Goal: Transaction & Acquisition: Book appointment/travel/reservation

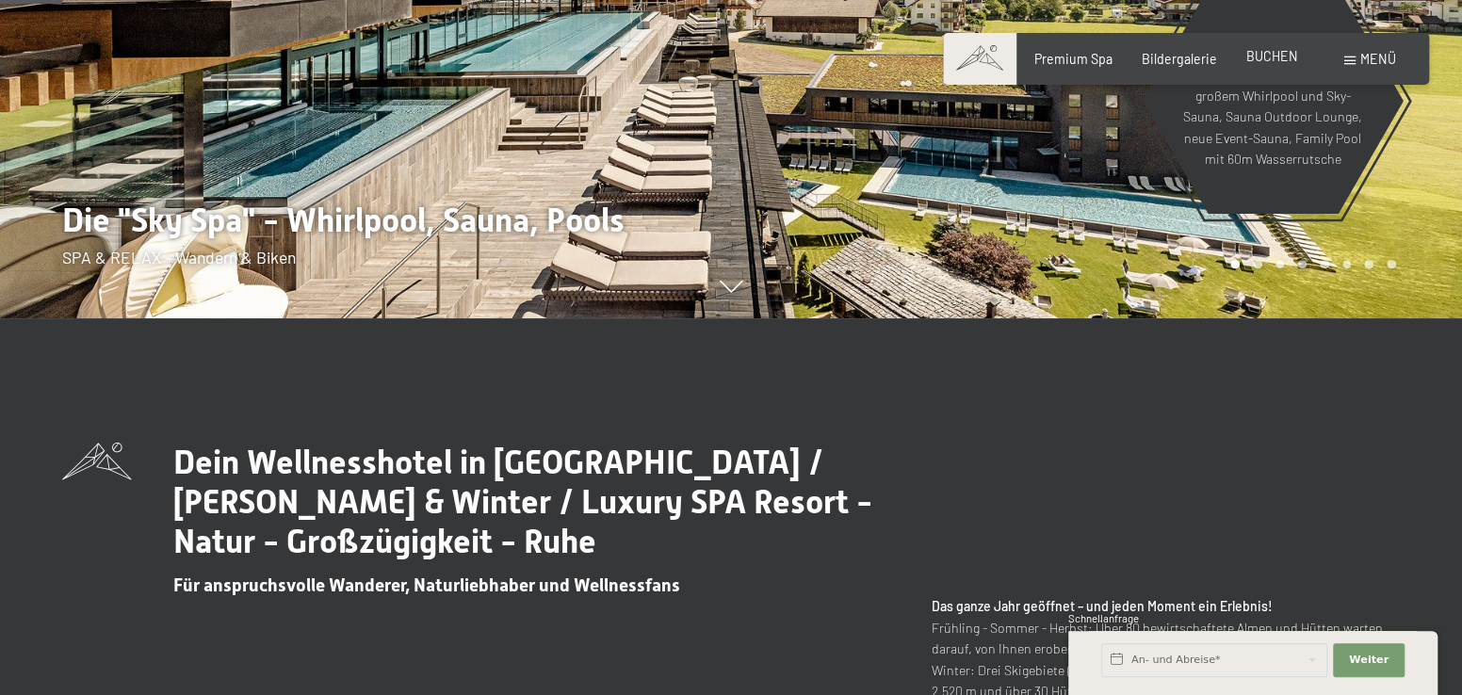
click at [1270, 52] on span "BUCHEN" at bounding box center [1272, 56] width 52 height 16
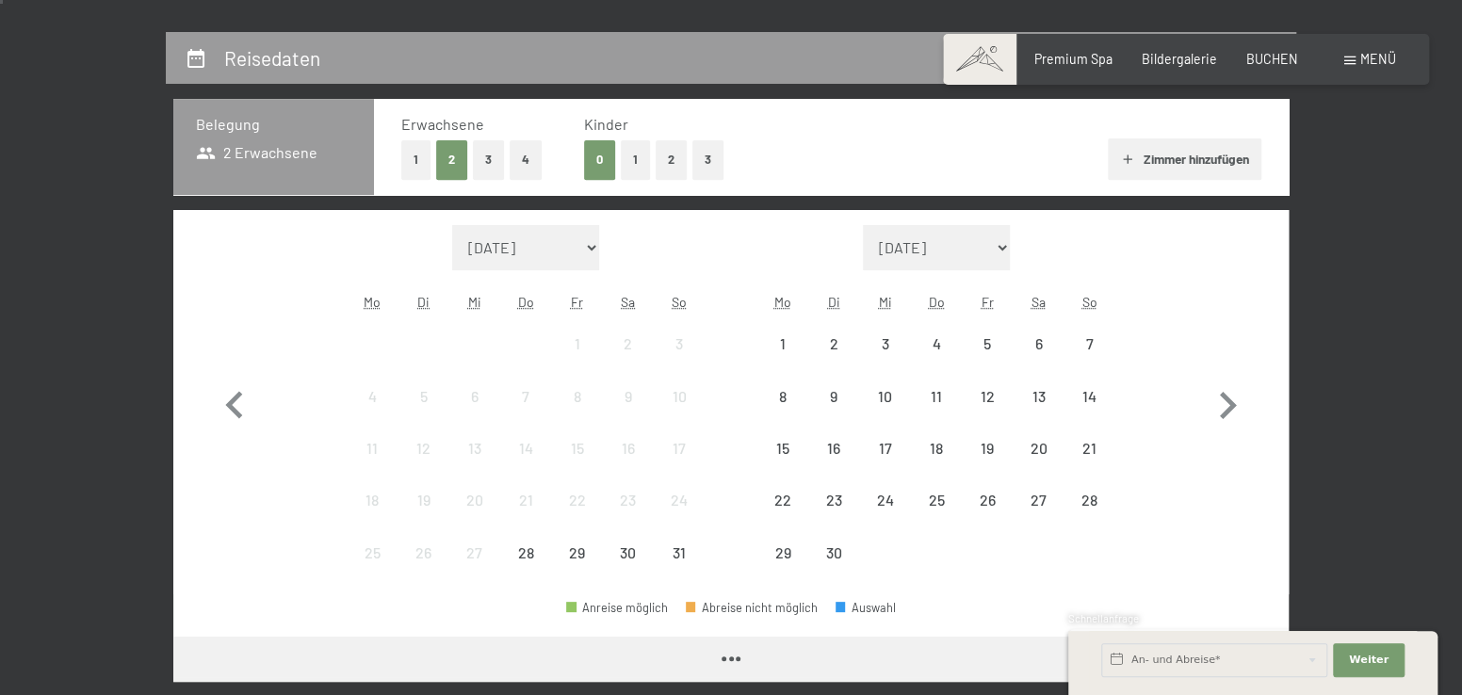
scroll to position [377, 0]
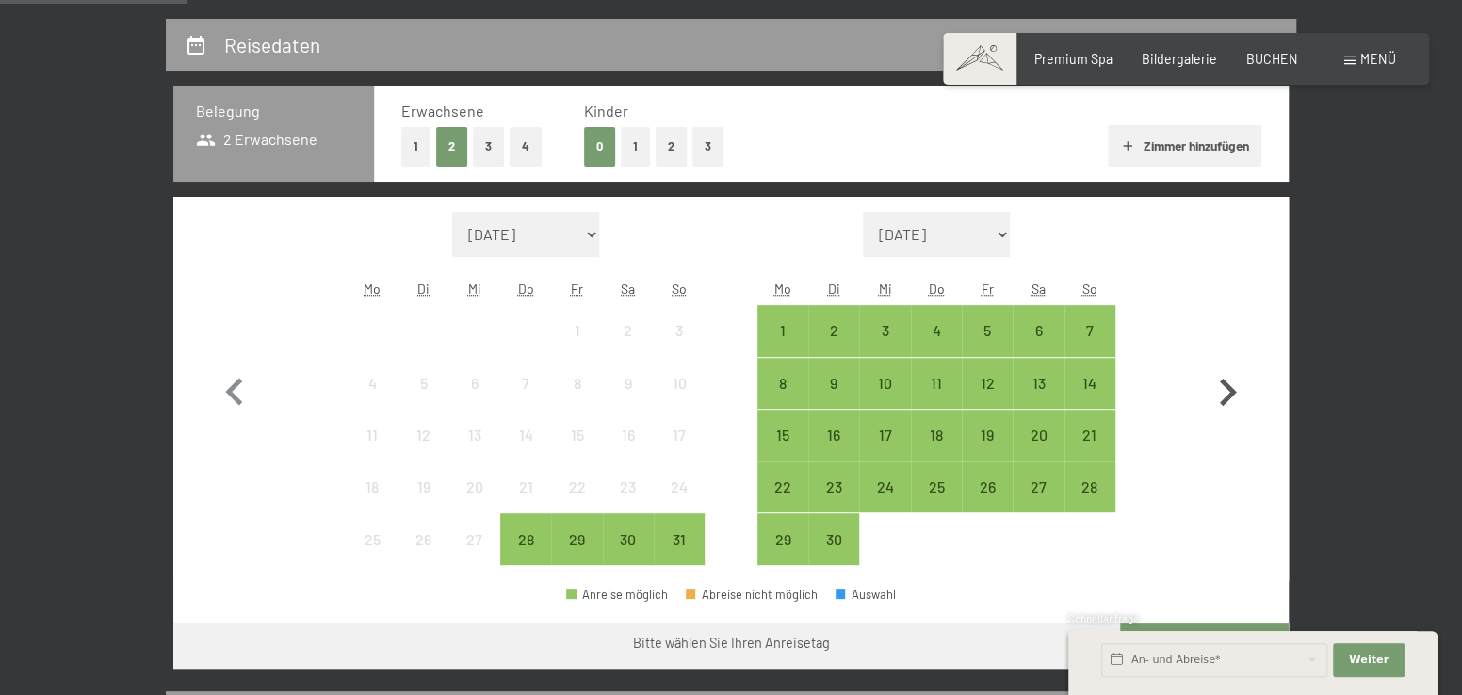
click at [1227, 389] on icon "button" at bounding box center [1228, 392] width 17 height 27
select select "[DATE]"
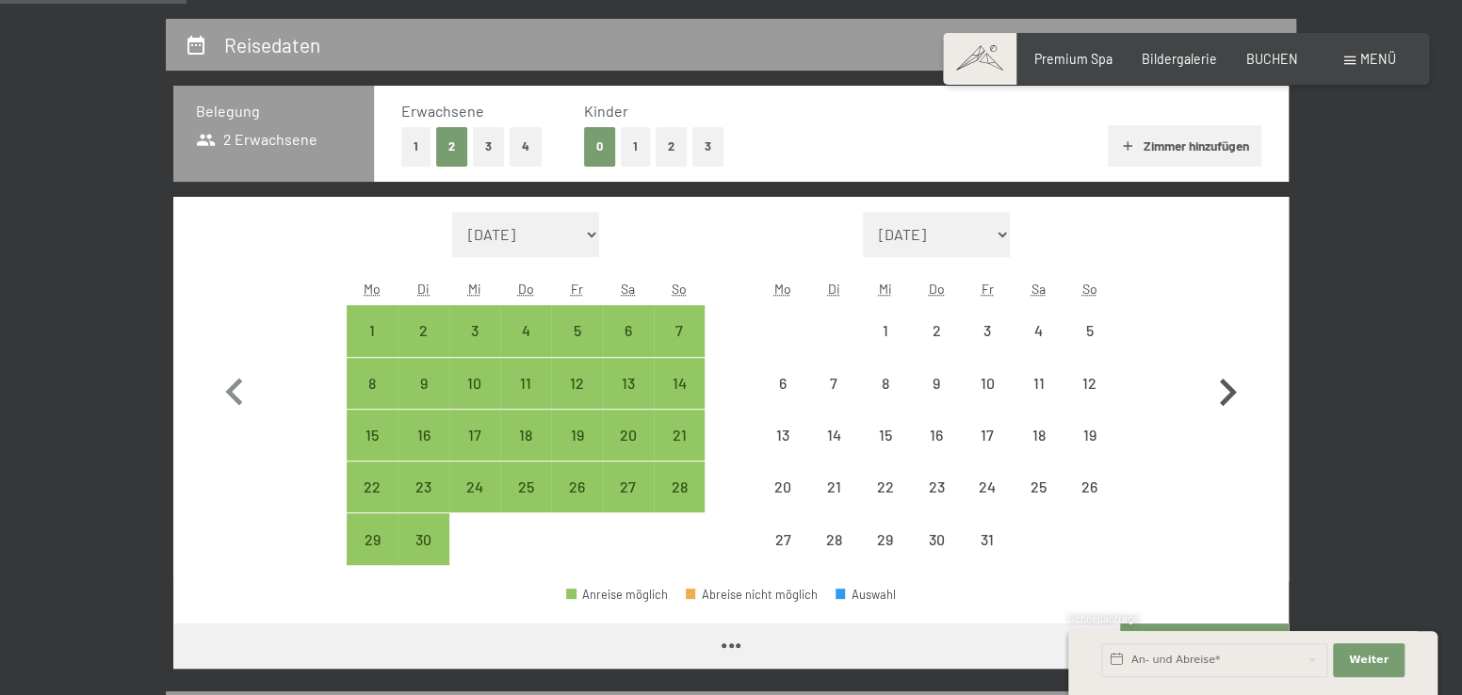
click at [1226, 390] on icon "button" at bounding box center [1227, 392] width 55 height 55
select select "[DATE]"
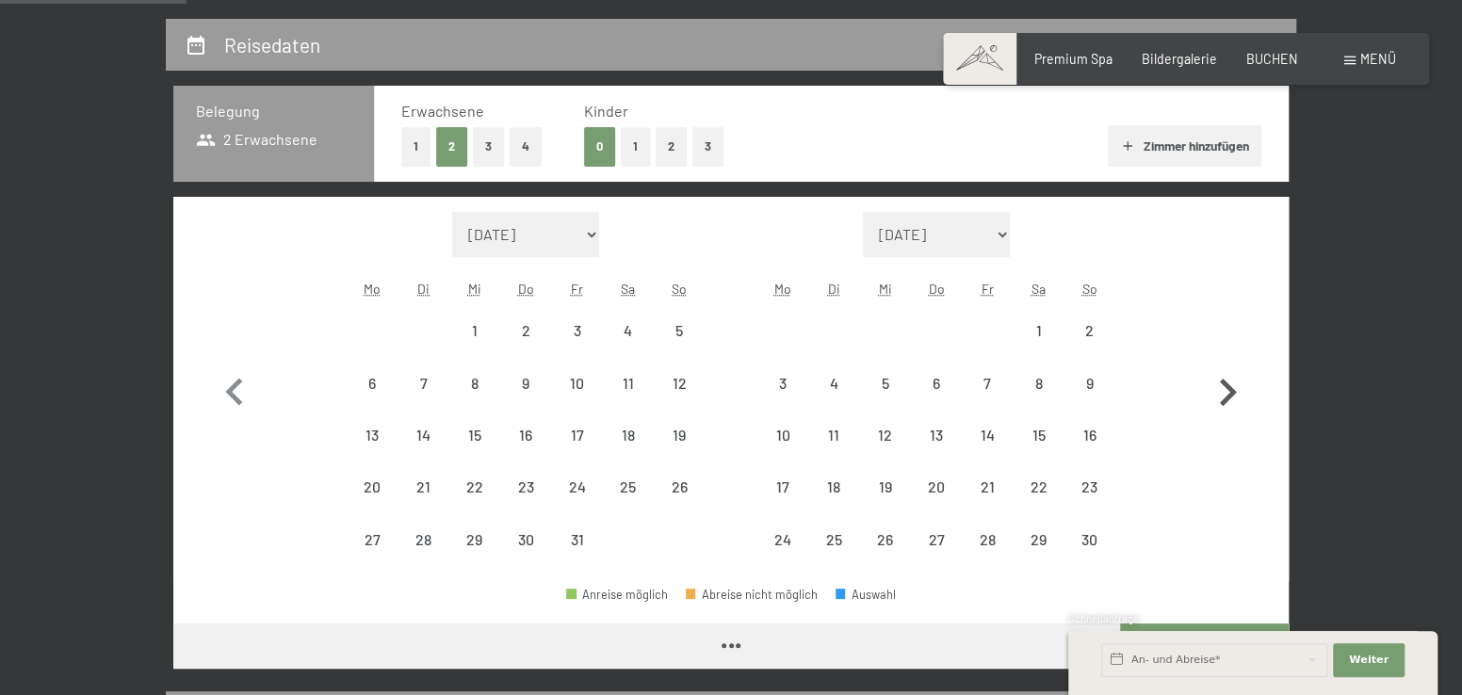
click at [1225, 391] on icon "button" at bounding box center [1227, 392] width 55 height 55
select select "[DATE]"
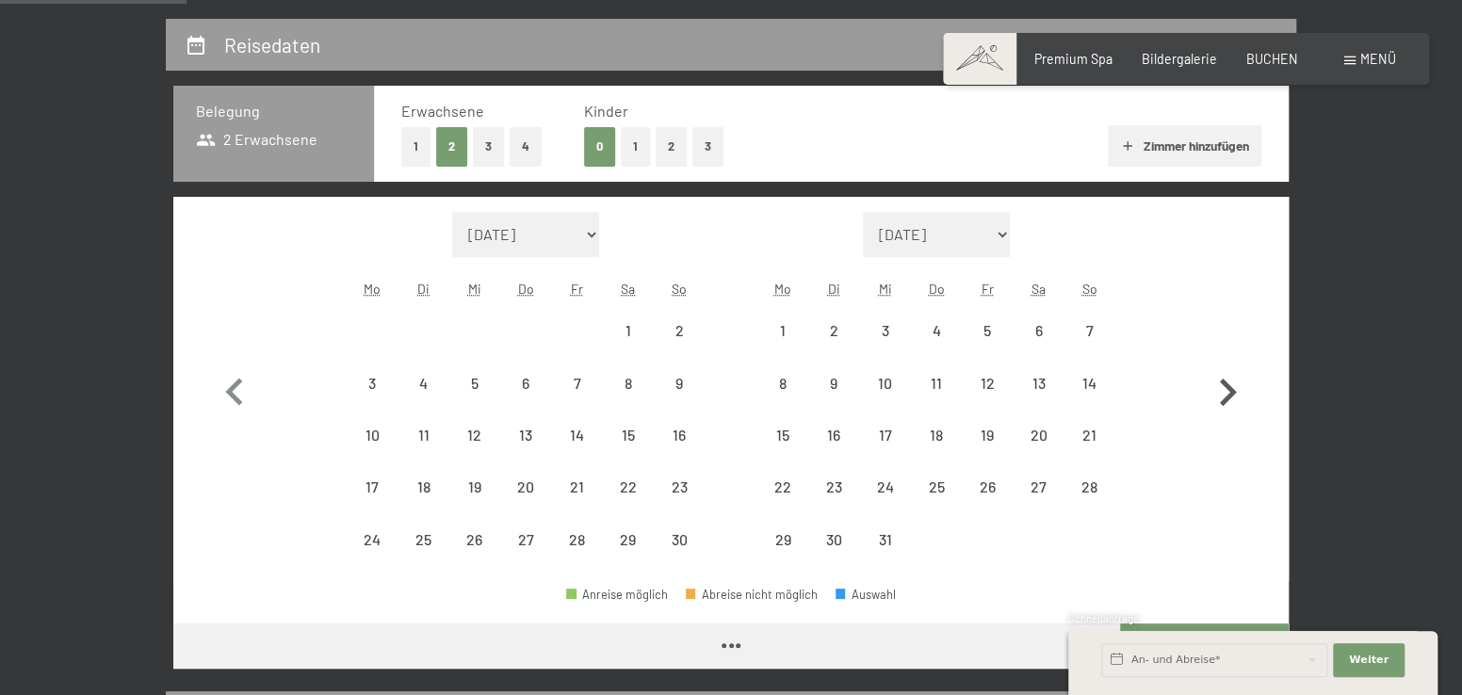
click at [1225, 391] on icon "button" at bounding box center [1227, 392] width 55 height 55
select select "[DATE]"
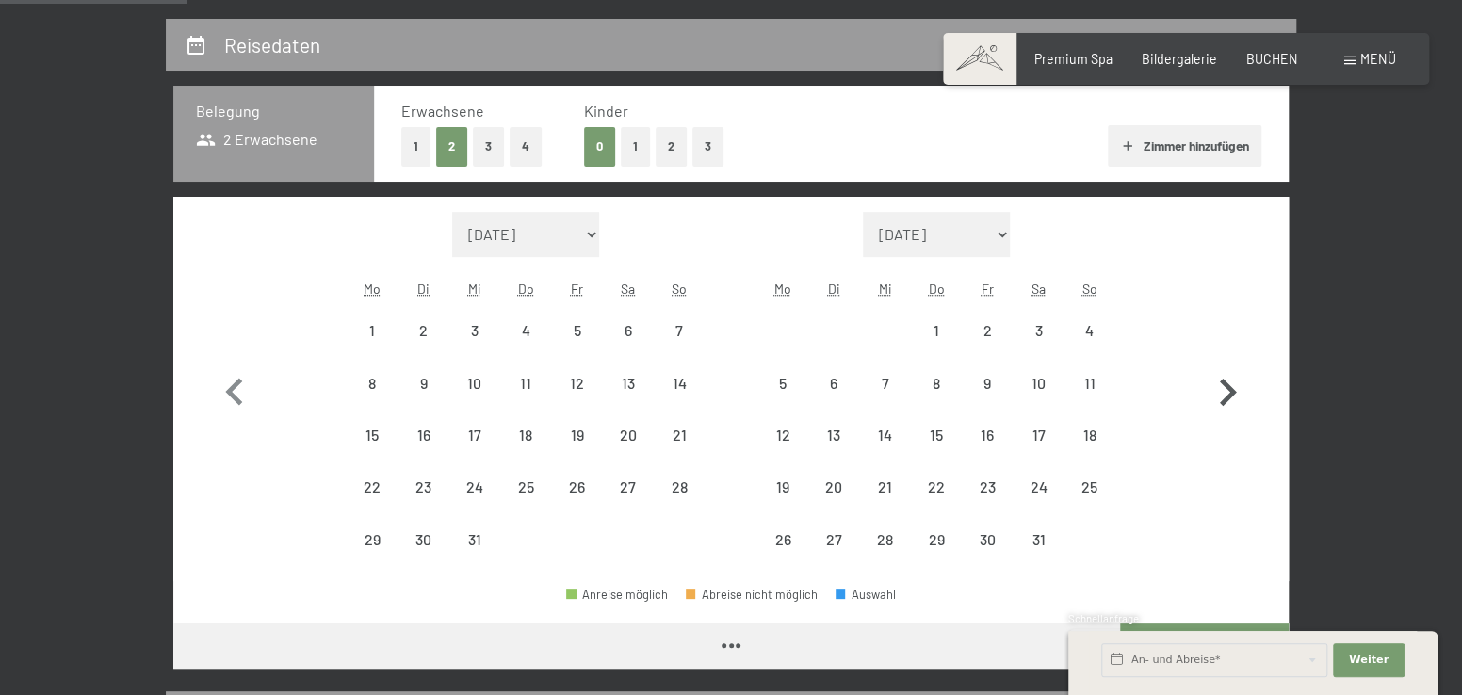
select select "[DATE]"
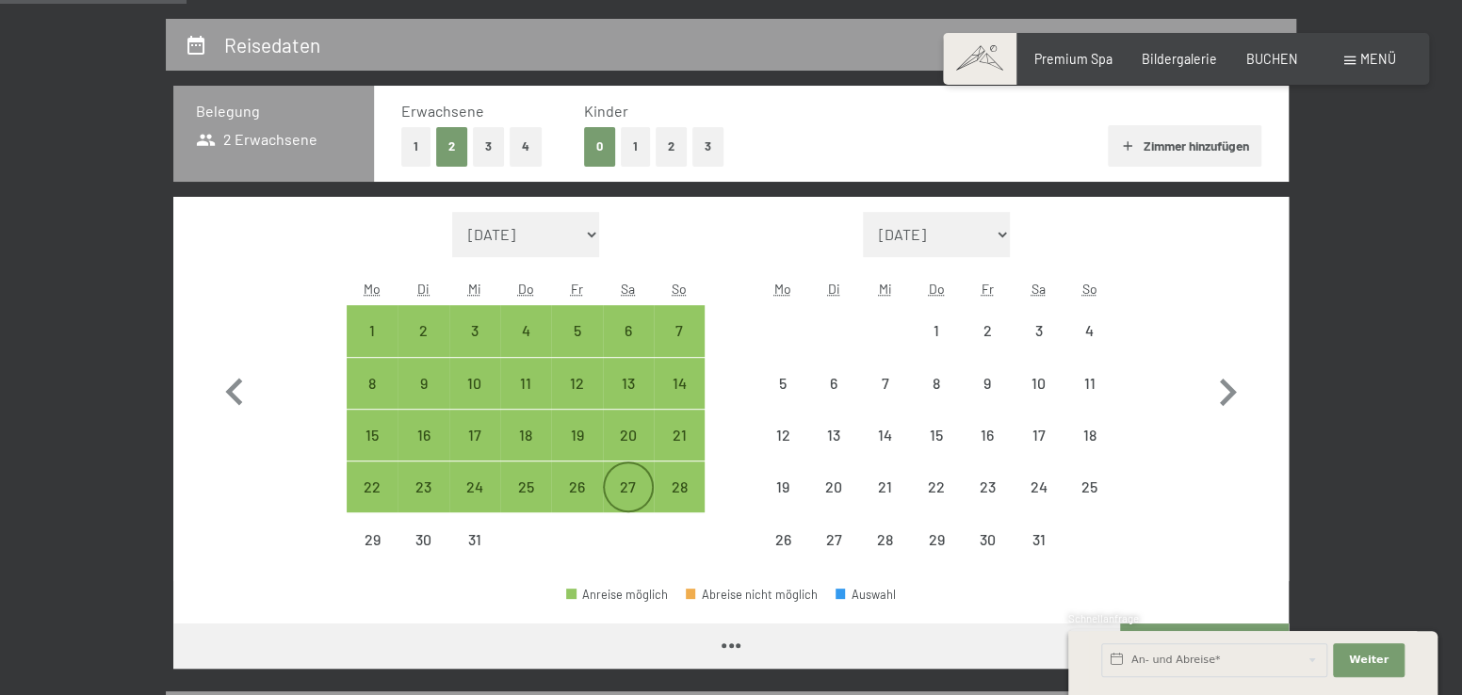
select select "[DATE]"
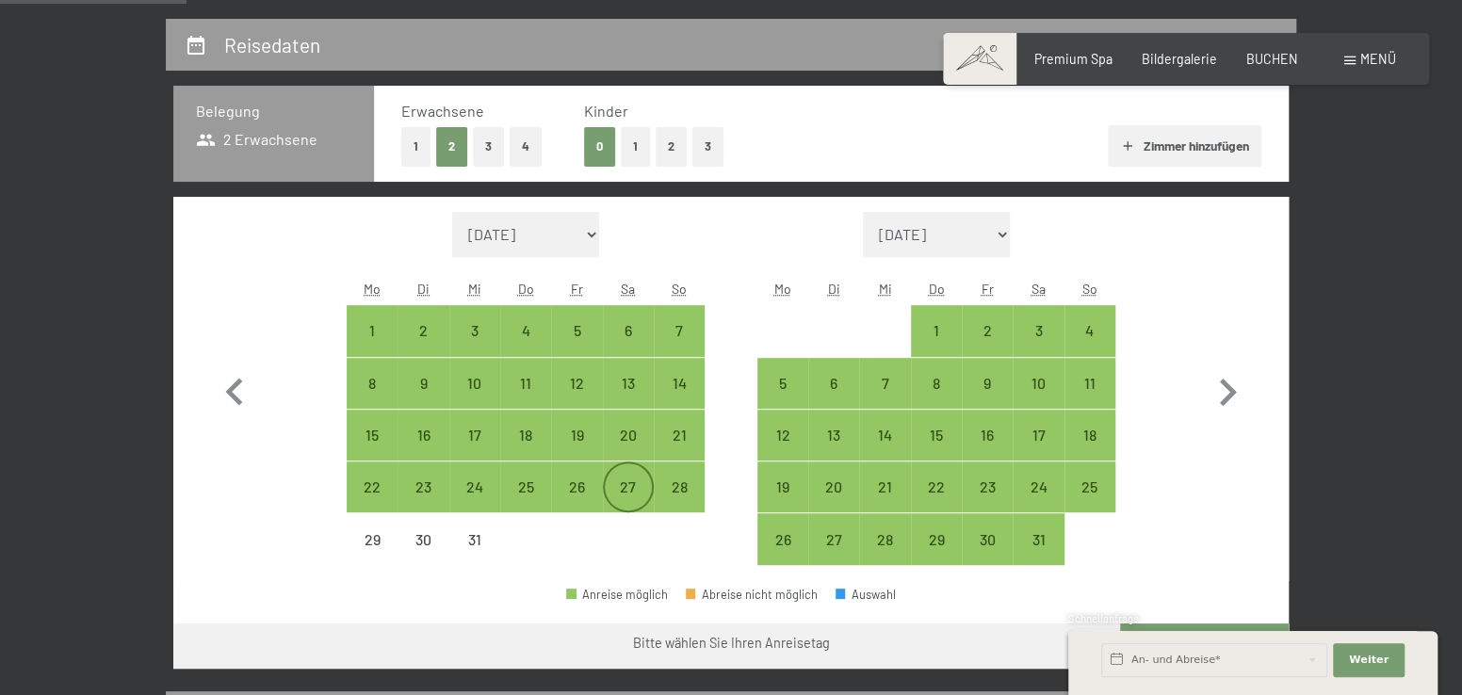
click at [620, 490] on div "27" at bounding box center [628, 502] width 47 height 47
select select "[DATE]"
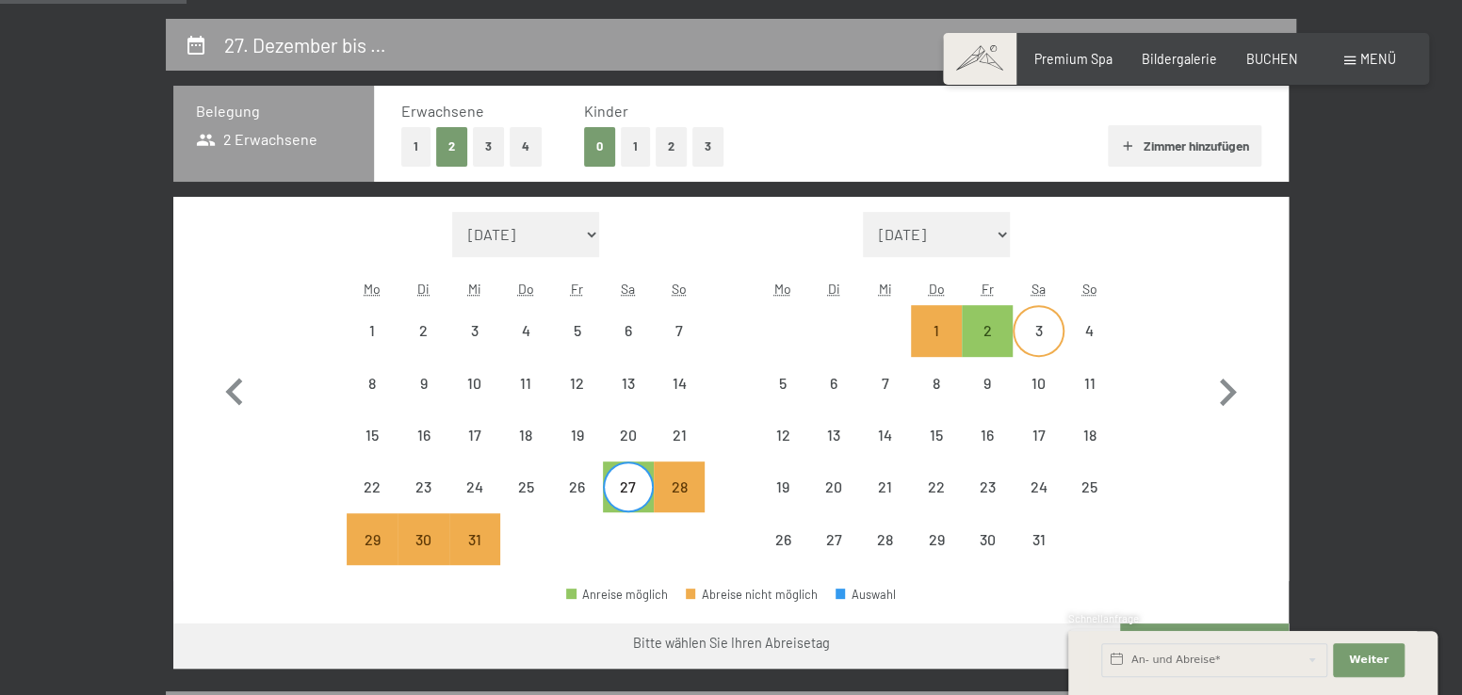
click at [1047, 329] on div "3" at bounding box center [1037, 346] width 47 height 47
select select "[DATE]"
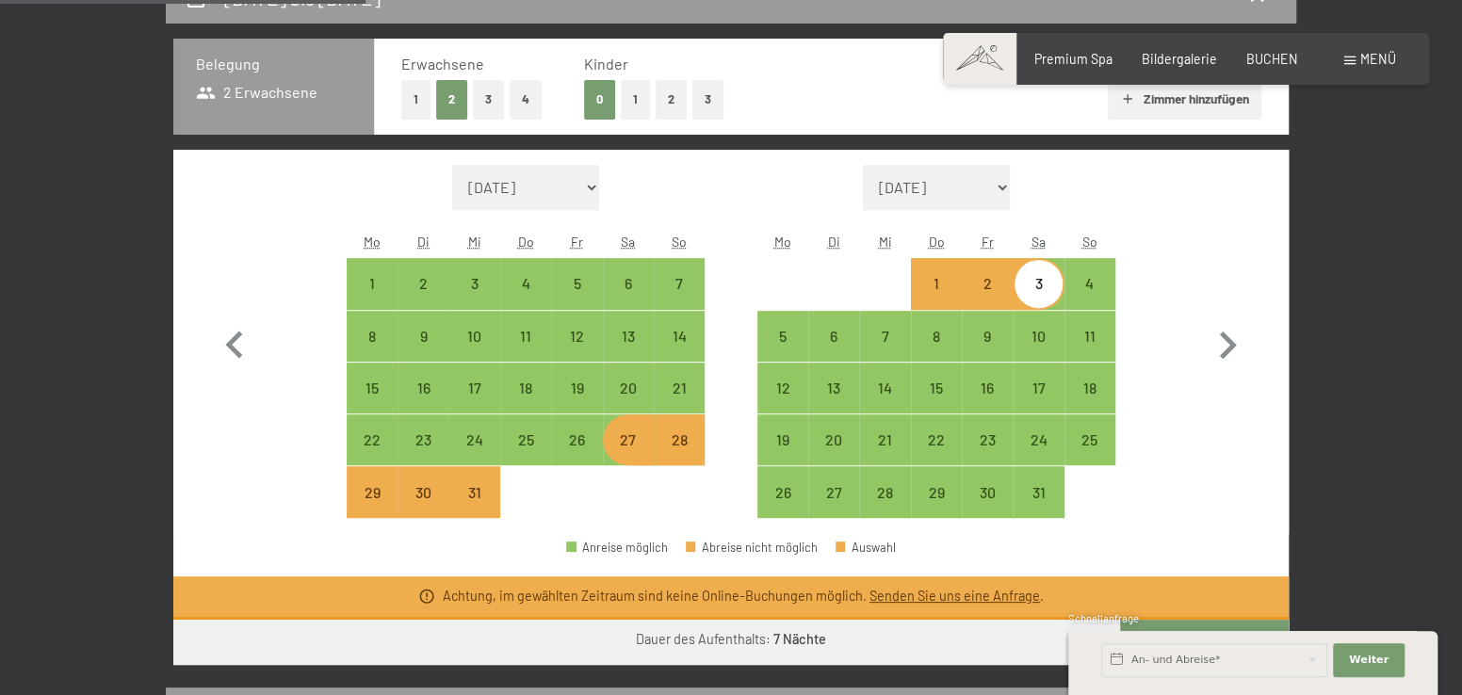
scroll to position [565, 0]
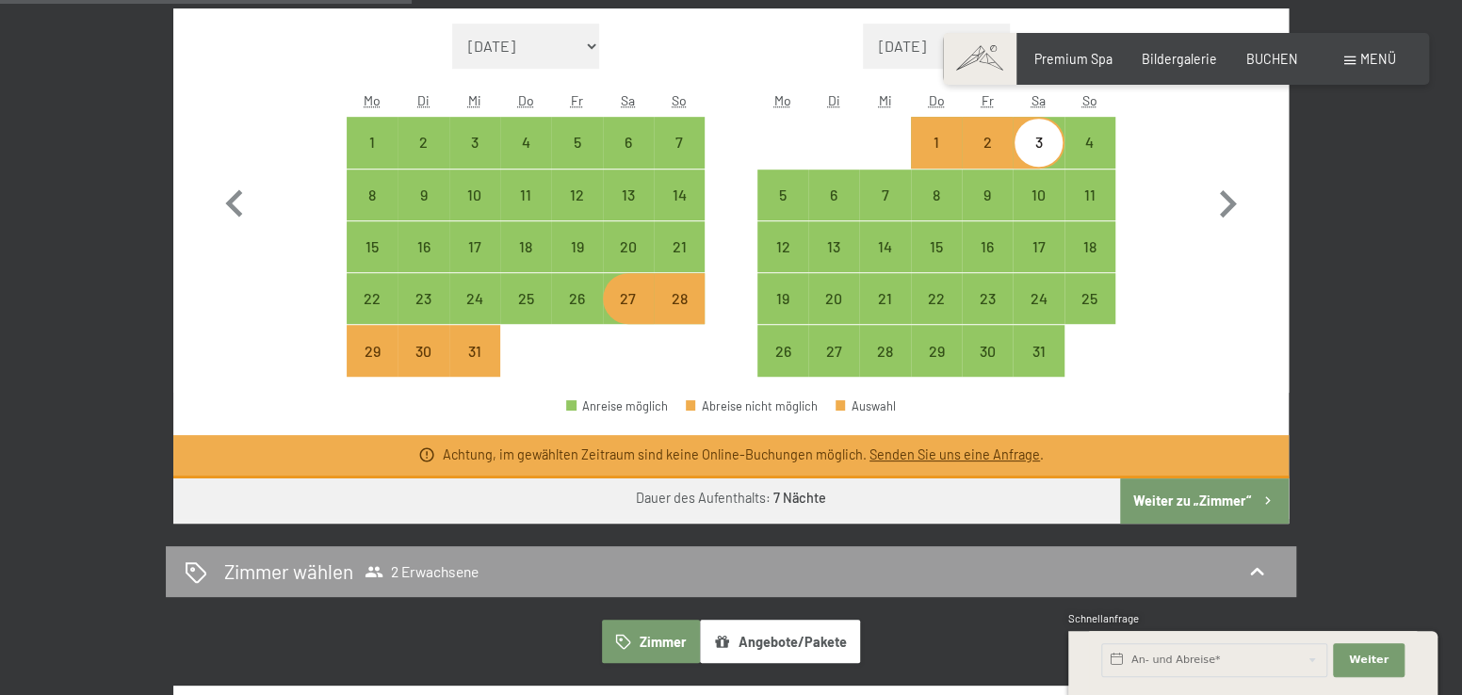
click at [631, 296] on div "27" at bounding box center [628, 314] width 47 height 47
select select "[DATE]"
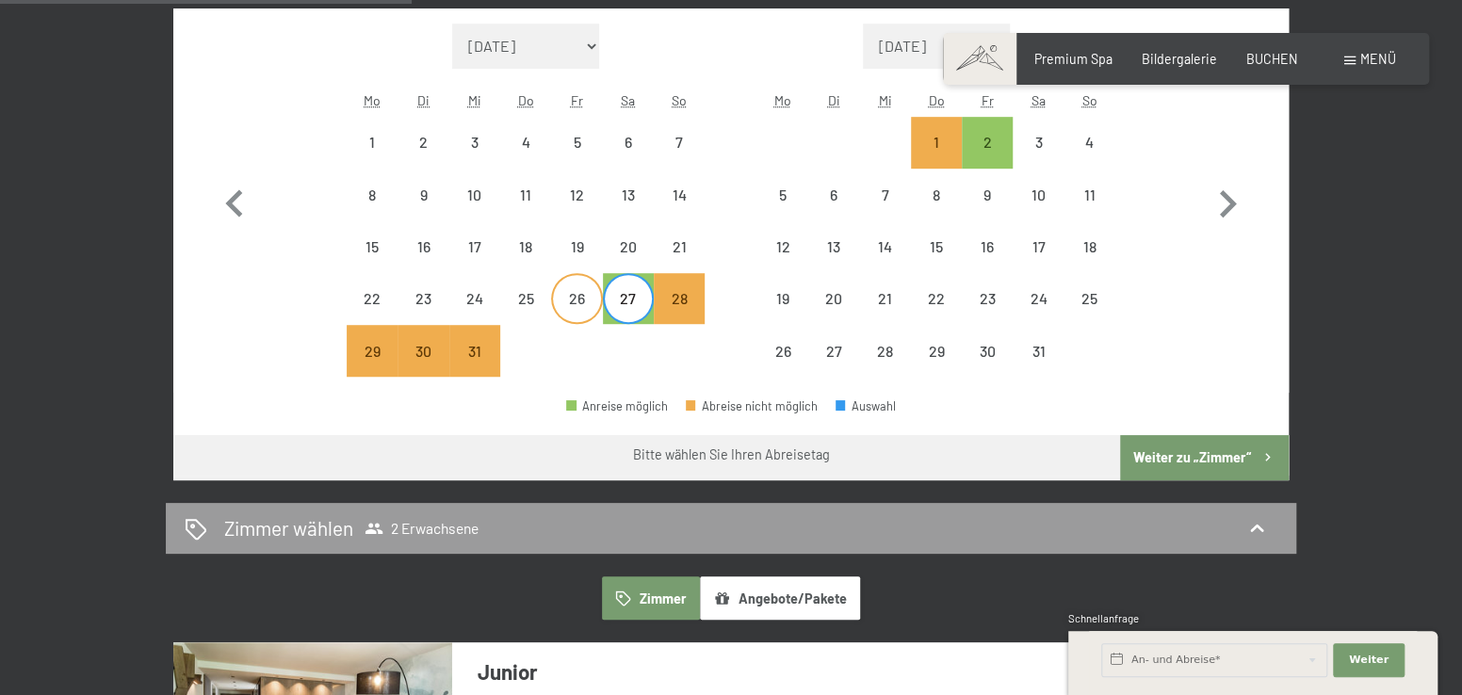
click at [585, 309] on div "26" at bounding box center [576, 314] width 47 height 47
select select "[DATE]"
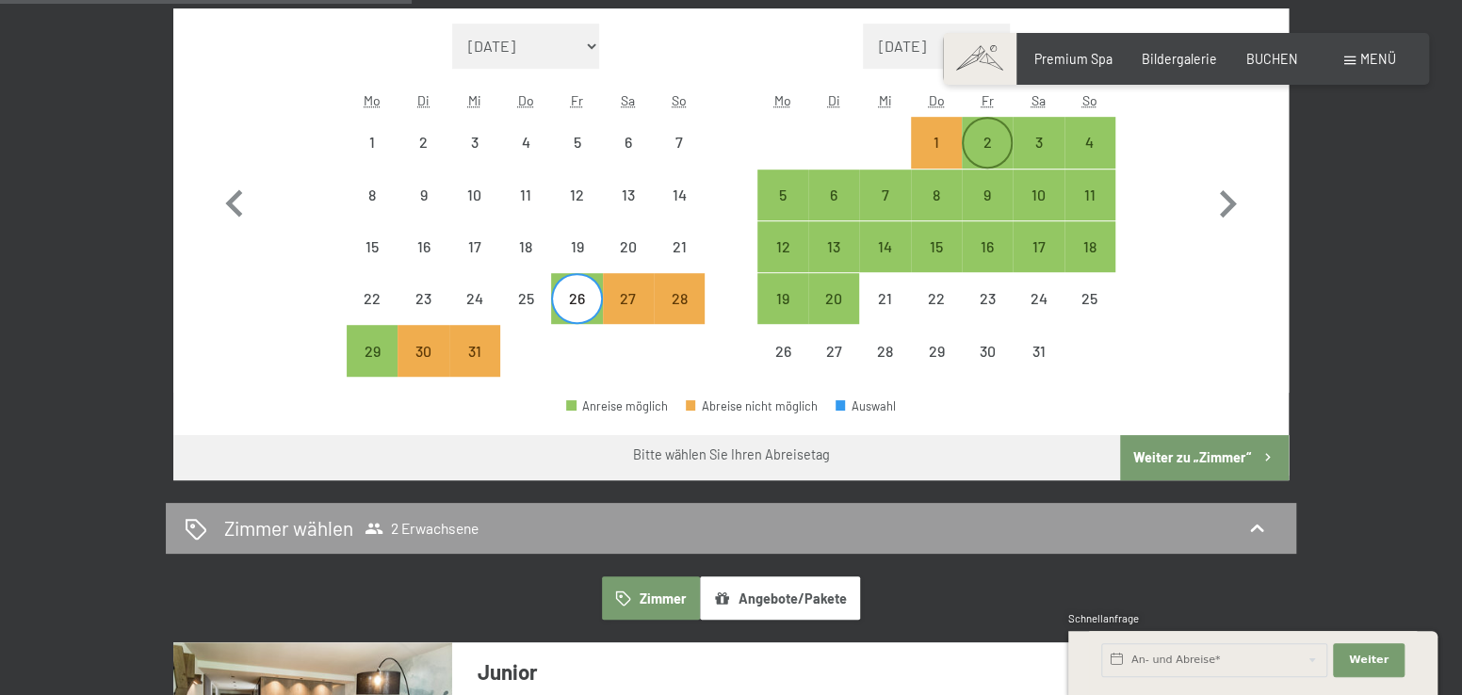
click at [1000, 152] on div "2" at bounding box center [986, 158] width 47 height 47
select select "[DATE]"
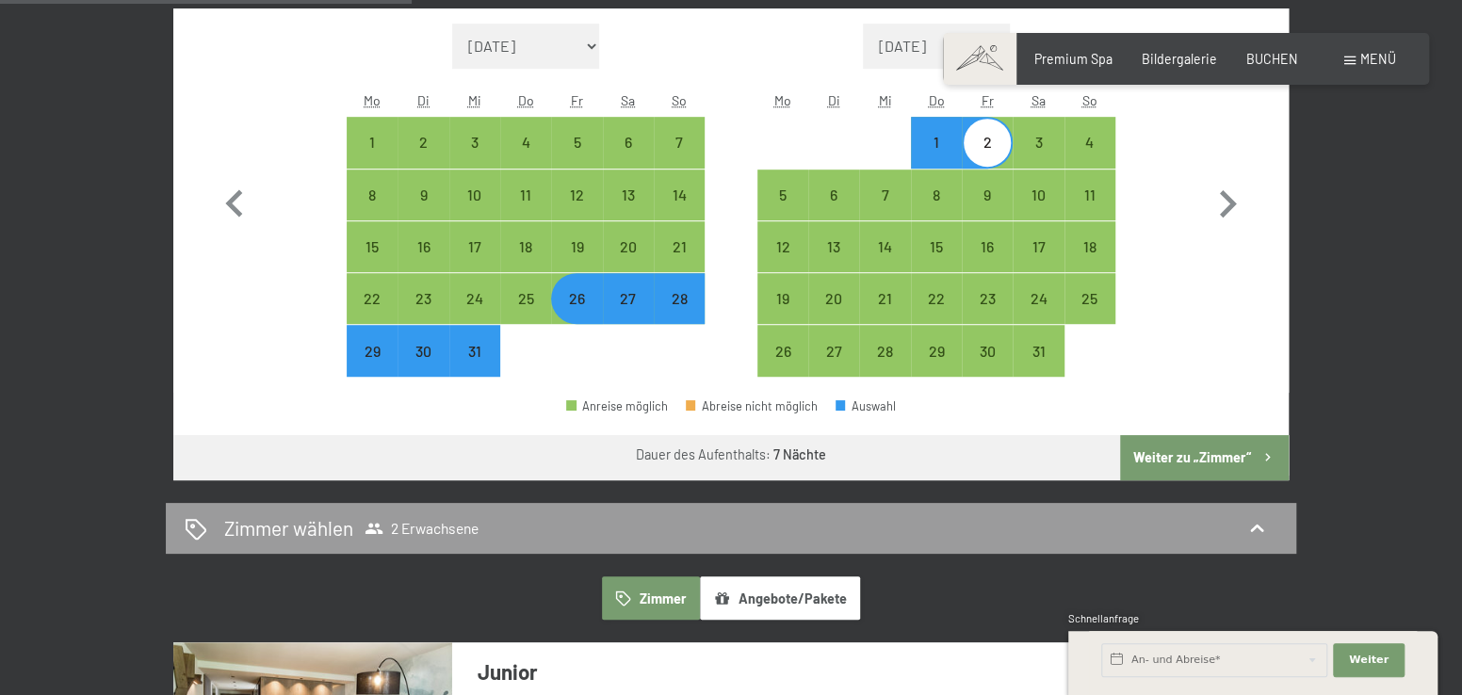
click at [1203, 458] on button "Weiter zu „Zimmer“" at bounding box center [1204, 457] width 169 height 45
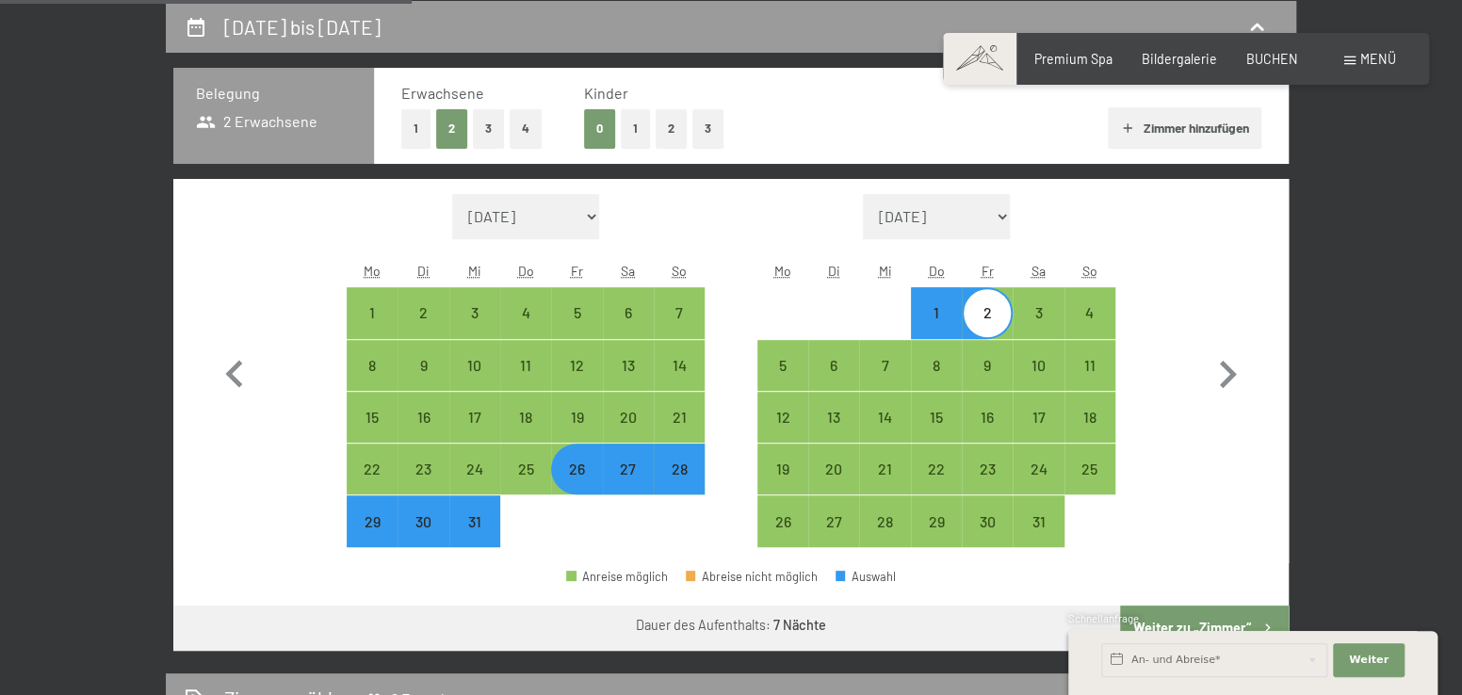
select select "[DATE]"
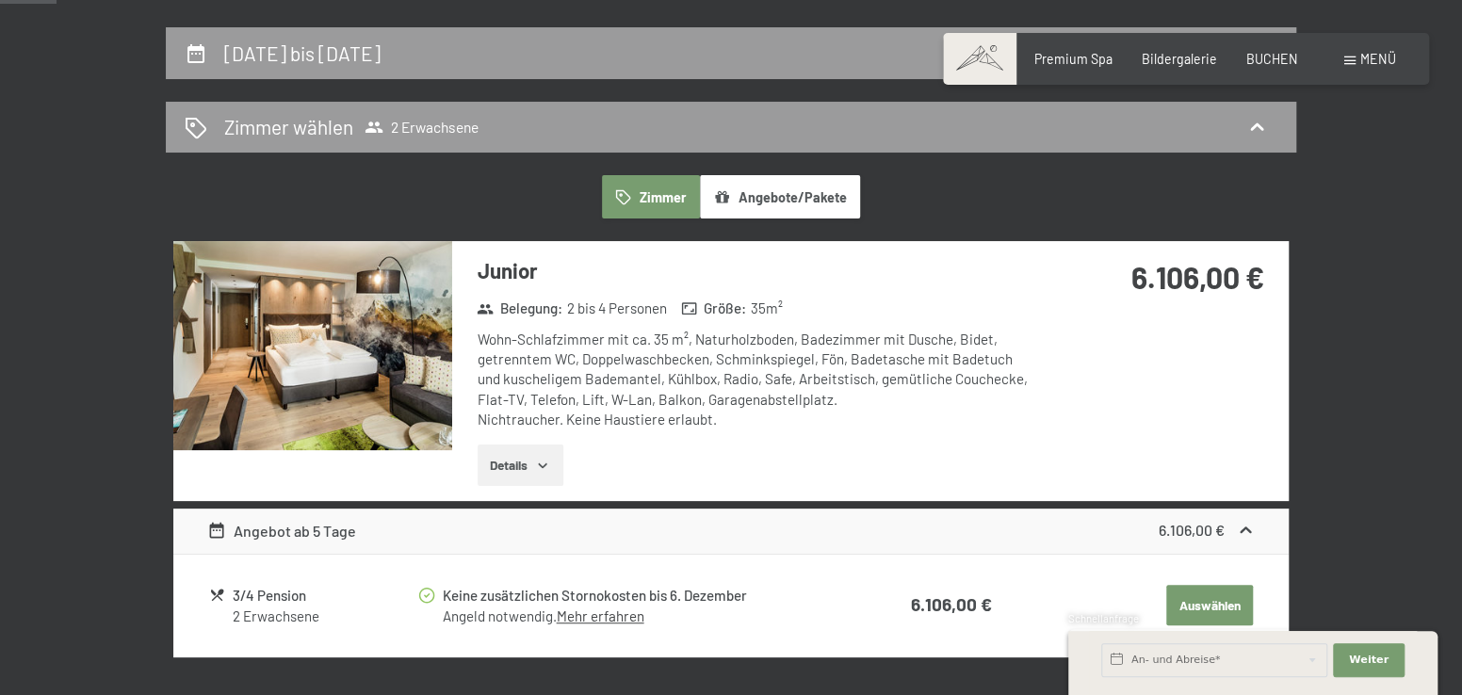
scroll to position [377, 0]
